Goal: Find specific page/section

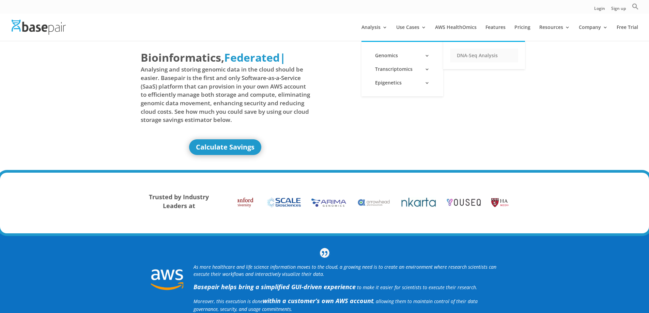
click at [469, 55] on link "DNA-Seq Analysis" at bounding box center [484, 56] width 68 height 14
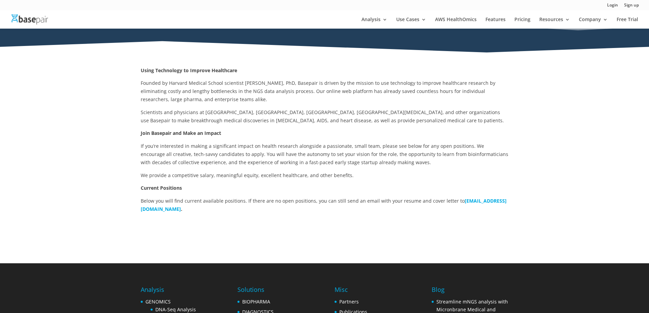
scroll to position [102, 0]
